Goal: Find specific page/section: Find specific page/section

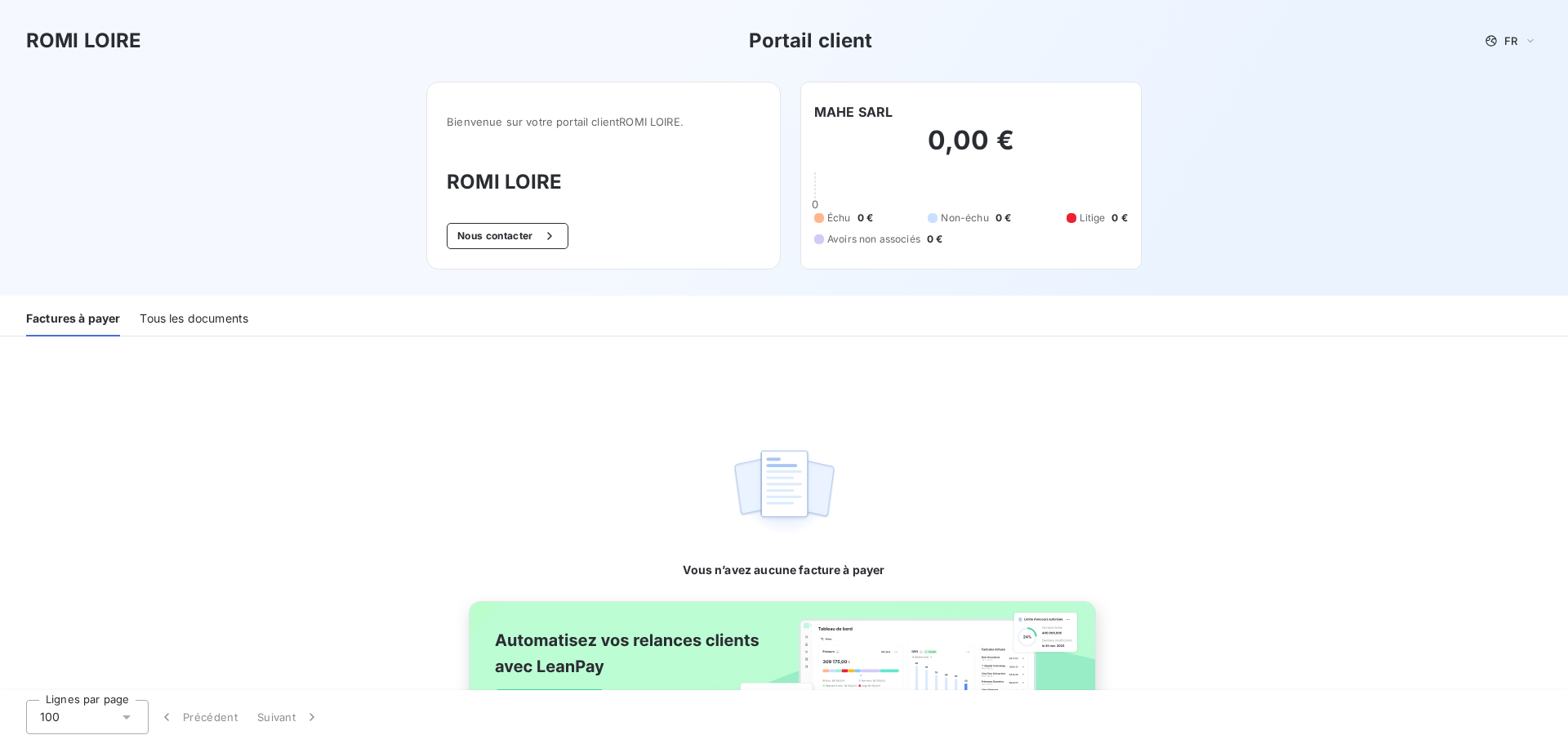
click at [213, 322] on div "Tous les documents" at bounding box center [194, 319] width 109 height 35
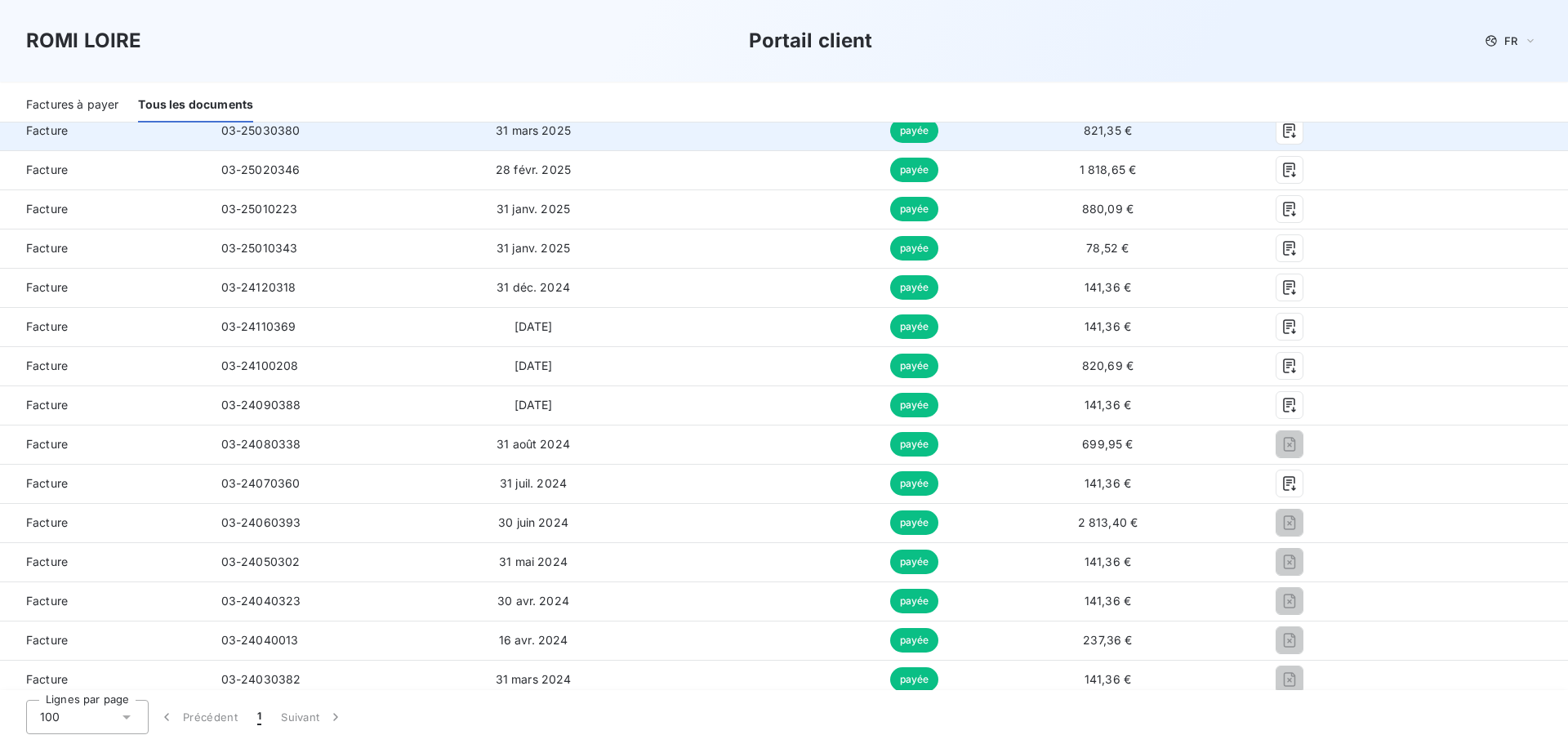
scroll to position [572, 0]
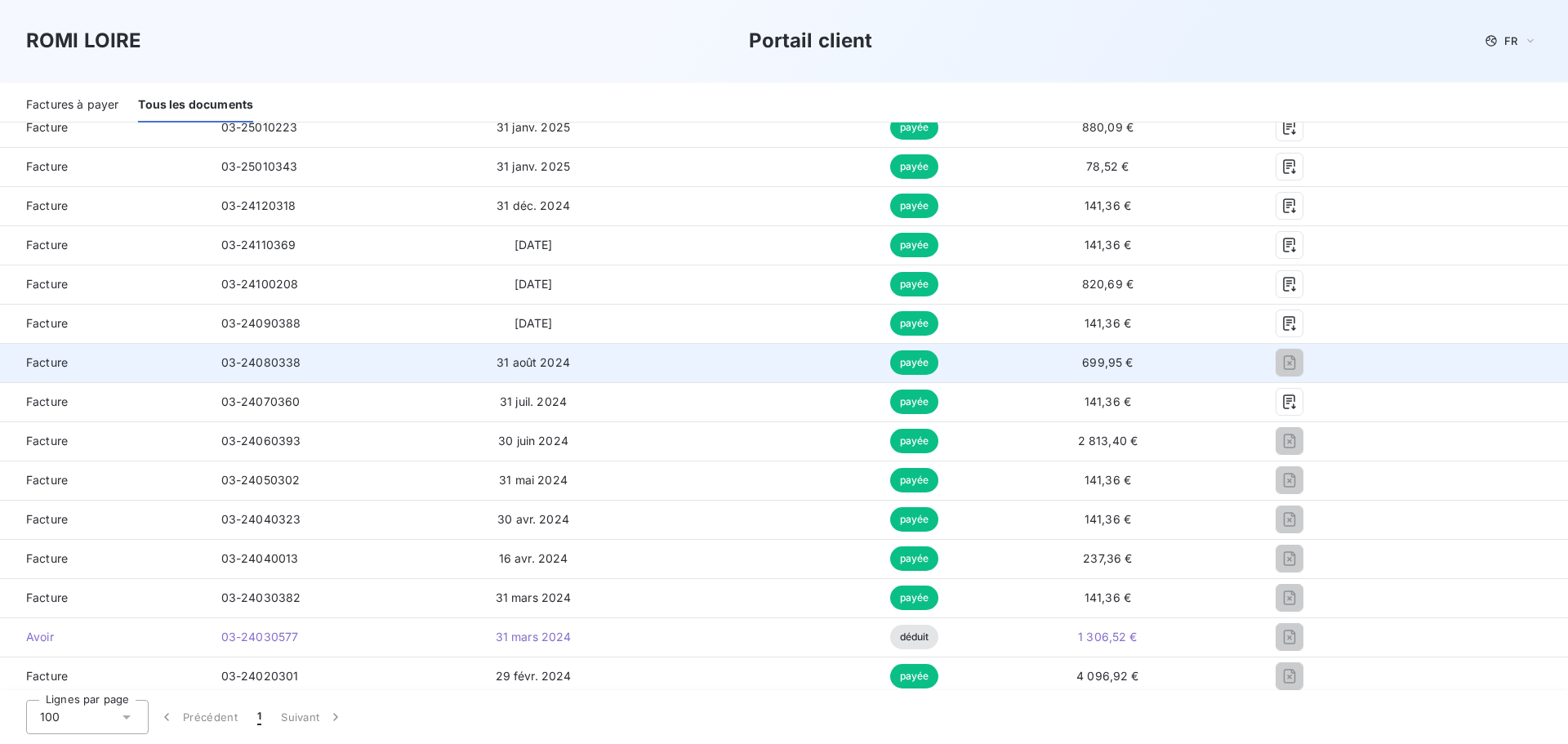
click at [612, 360] on td "31 août 2024" at bounding box center [533, 363] width 204 height 40
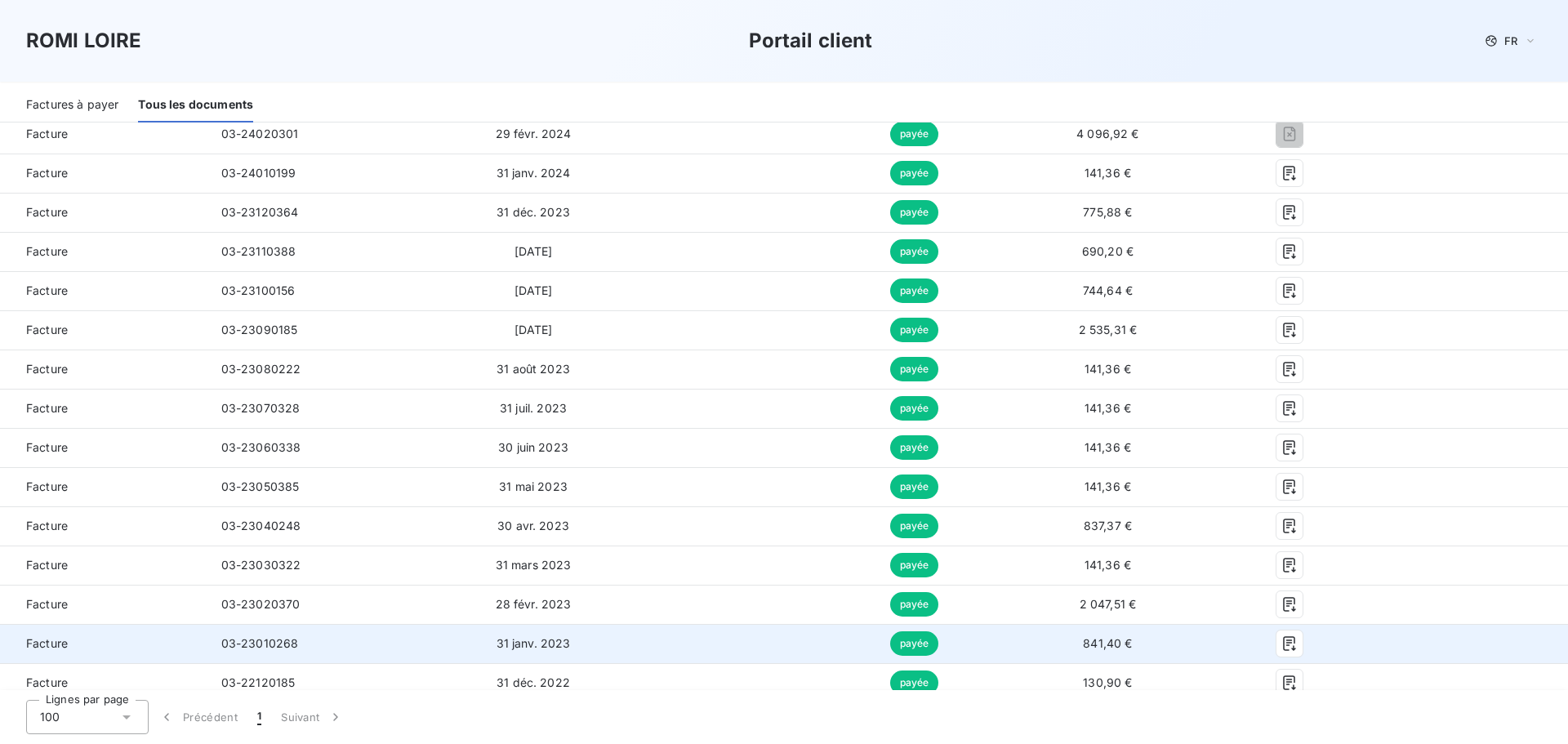
scroll to position [1143, 0]
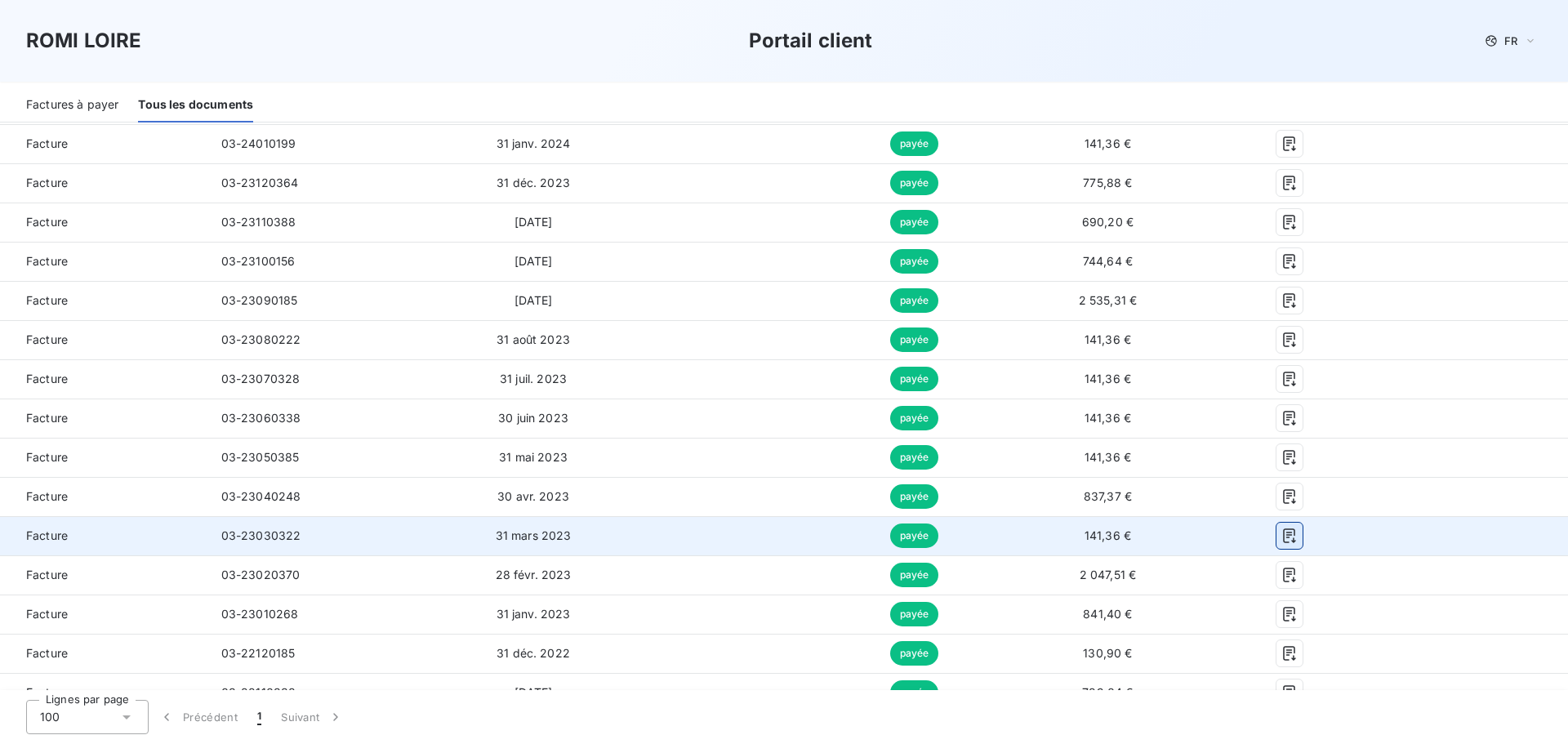
click at [1282, 534] on icon "button" at bounding box center [1290, 536] width 16 height 16
